Goal: Task Accomplishment & Management: Manage account settings

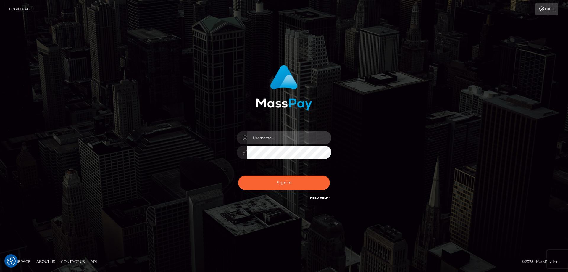
click at [269, 141] on input "text" at bounding box center [290, 137] width 84 height 13
click at [262, 134] on input "text" at bounding box center [290, 137] width 84 height 13
click at [0, 272] on com-1password-button at bounding box center [0, 272] width 0 height 0
type input "emi.throne"
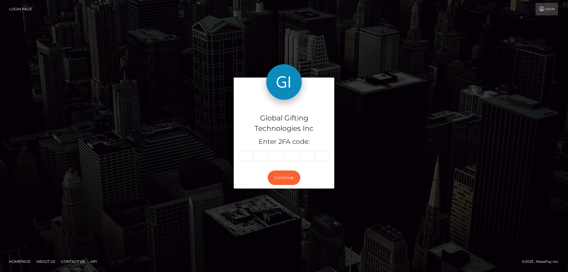
click at [251, 157] on input "text" at bounding box center [245, 156] width 15 height 10
type input "7"
type input "4"
type input "2"
type input "7"
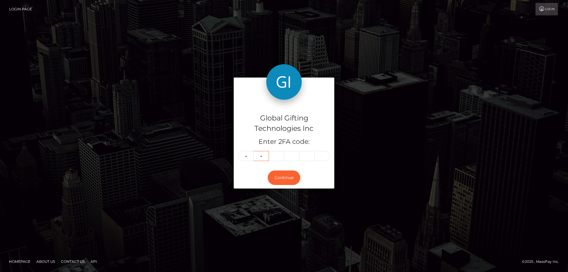
type input "3"
type input "4"
type input "0"
type input "8"
type input "7"
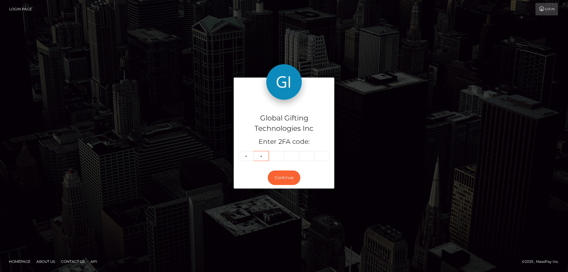
type input "3"
type input "2"
type input "4"
type input "0"
type input "8"
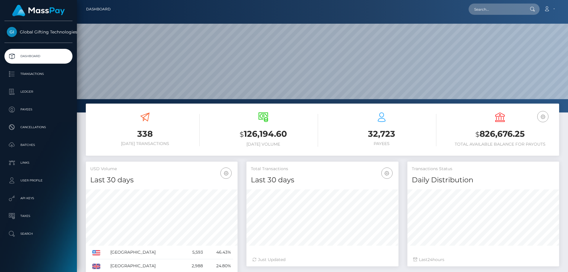
scroll to position [105, 152]
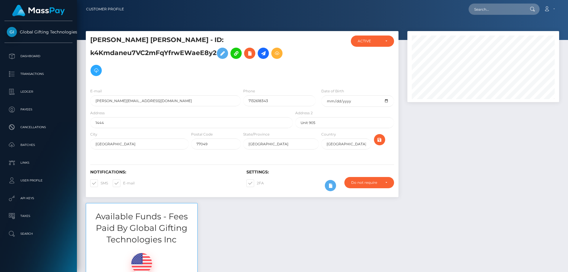
scroll to position [71, 152]
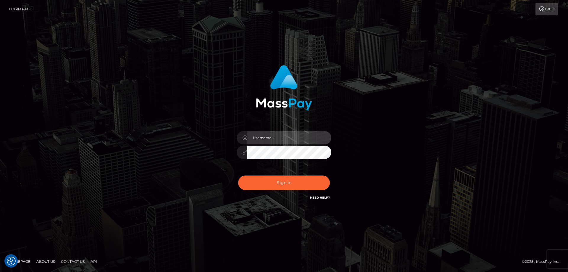
click at [273, 136] on input "text" at bounding box center [290, 137] width 84 height 13
type input "emi.throne"
click at [269, 138] on input "text" at bounding box center [290, 137] width 84 height 13
type input "emi.throne"
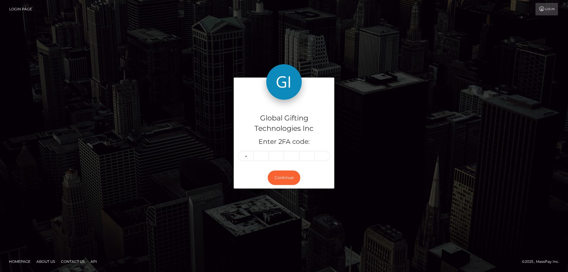
type input "0"
type input "9"
type input "7"
type input "5"
type input "4"
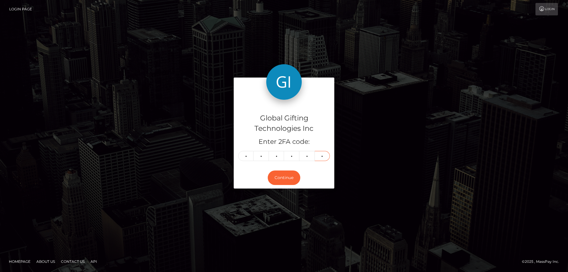
type input "6"
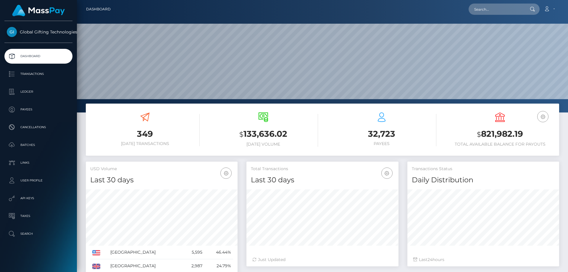
scroll to position [105, 152]
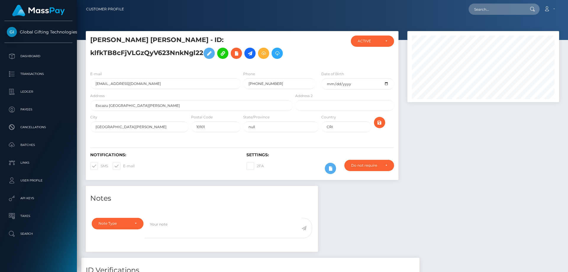
scroll to position [71, 152]
